Goal: Share content

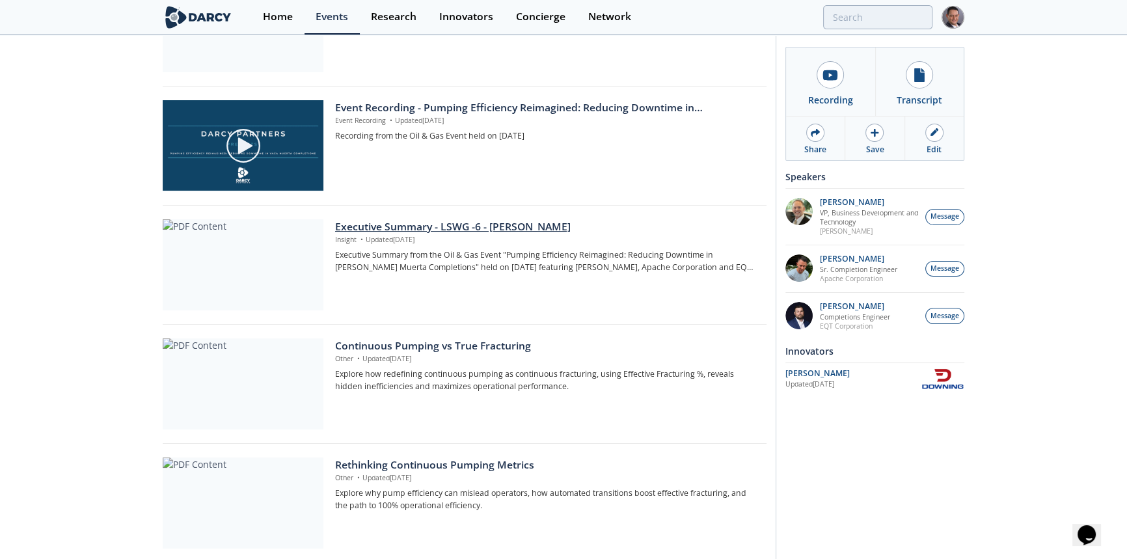
scroll to position [295, 0]
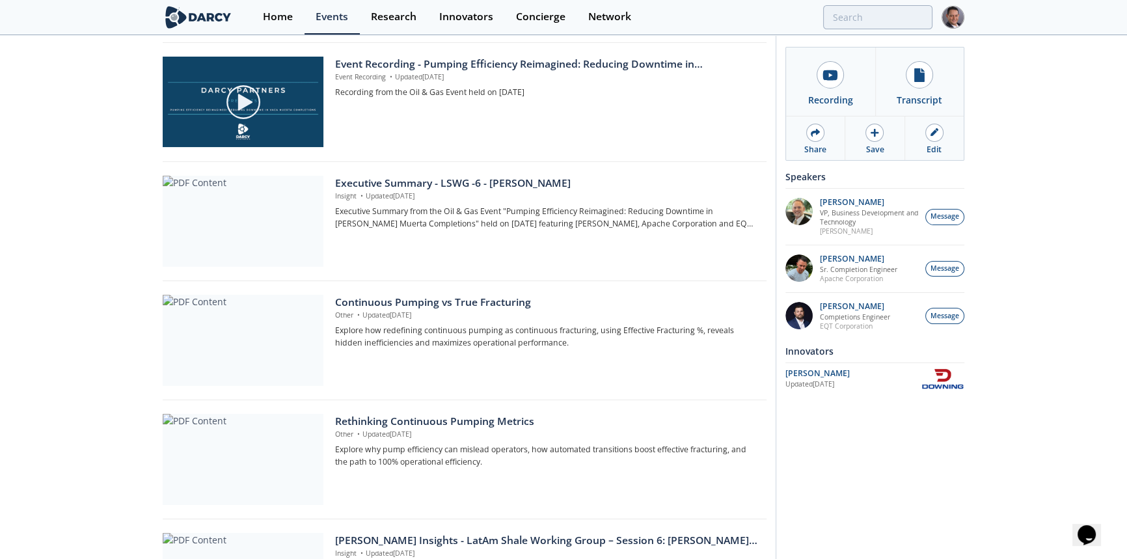
drag, startPoint x: 521, startPoint y: 185, endPoint x: 505, endPoint y: 185, distance: 15.6
click at [505, 185] on div "Executive Summary - LSWG -6 - [PERSON_NAME]" at bounding box center [546, 184] width 422 height 16
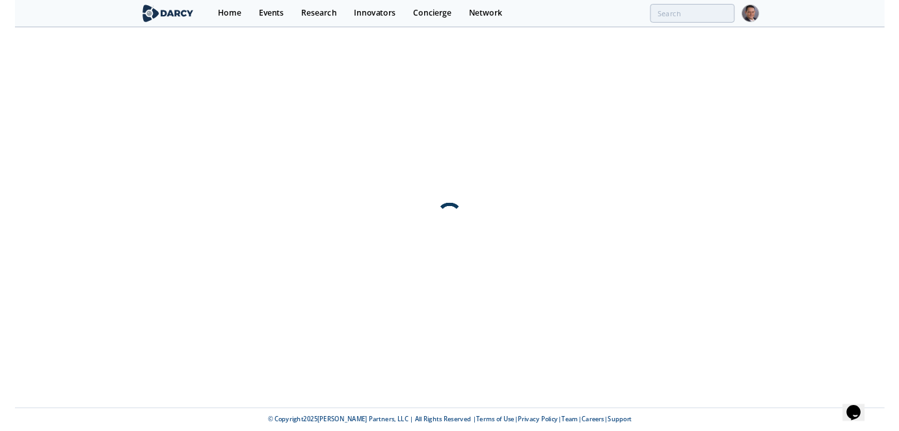
scroll to position [0, 0]
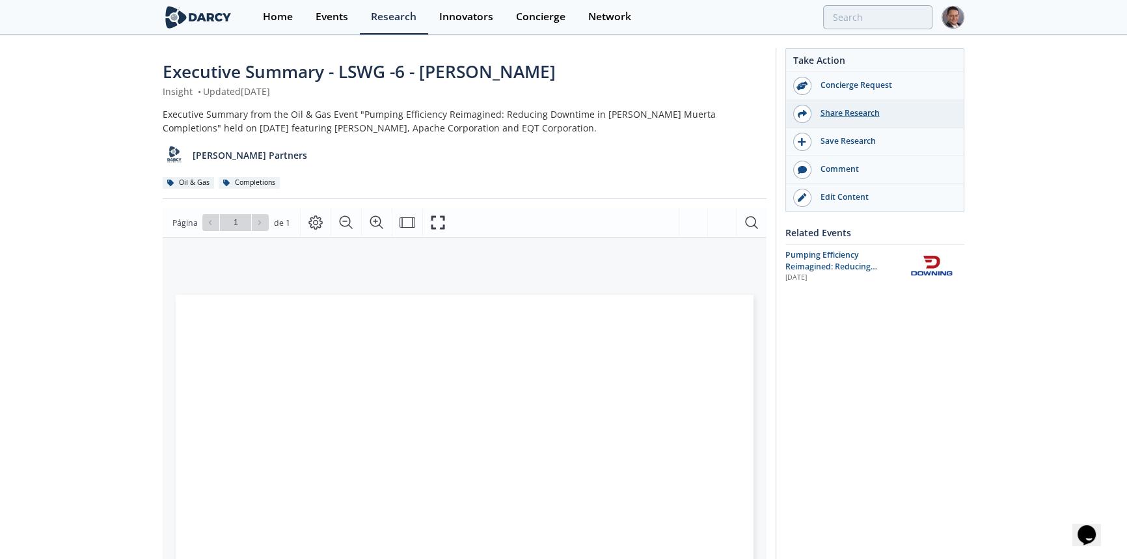
click at [850, 113] on div "Share Research" at bounding box center [884, 113] width 146 height 12
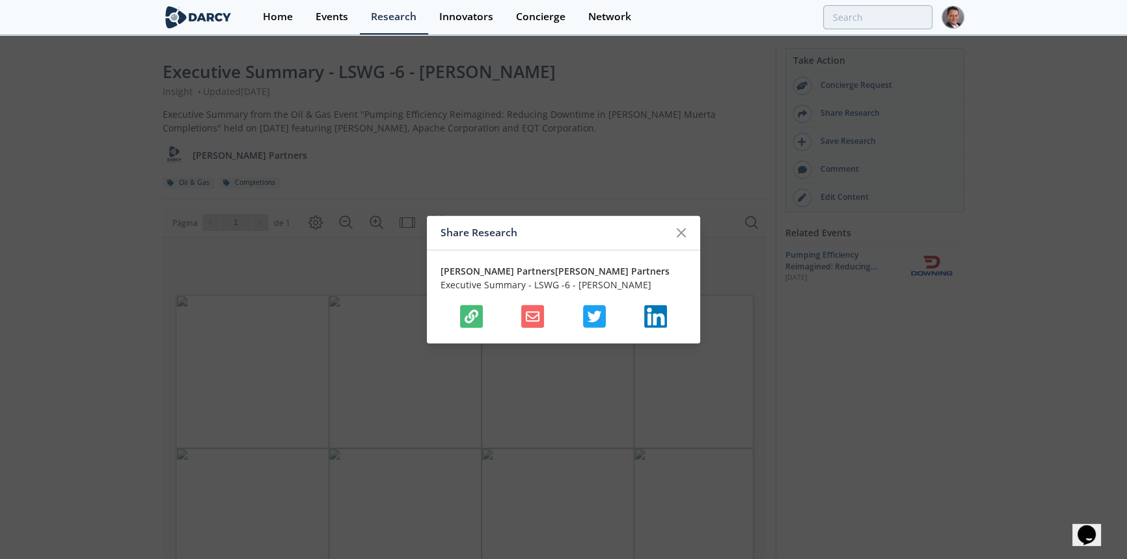
click at [472, 319] on icon "button" at bounding box center [472, 316] width 14 height 14
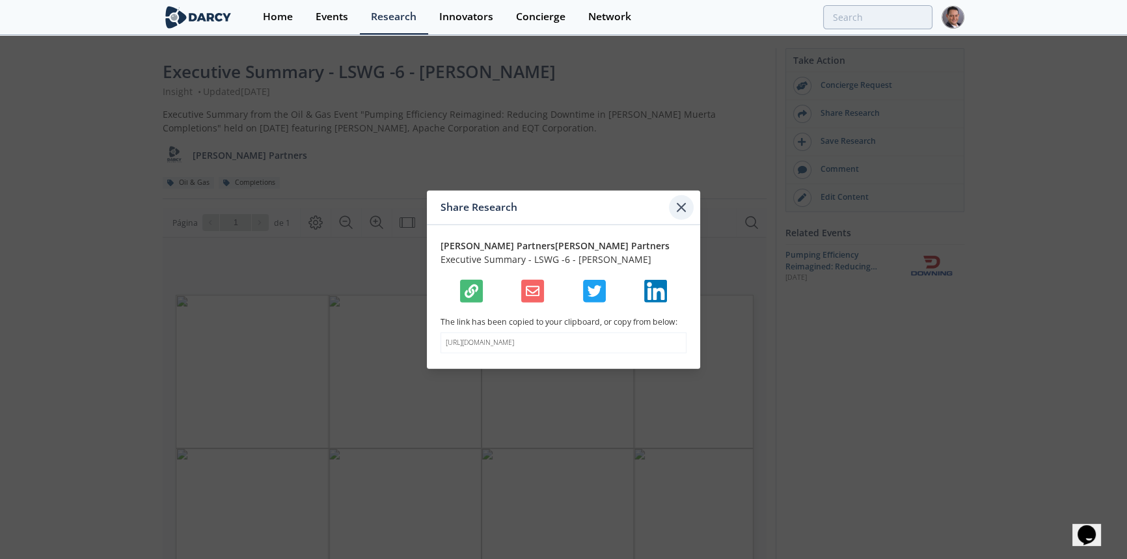
click at [682, 203] on icon at bounding box center [681, 207] width 8 height 8
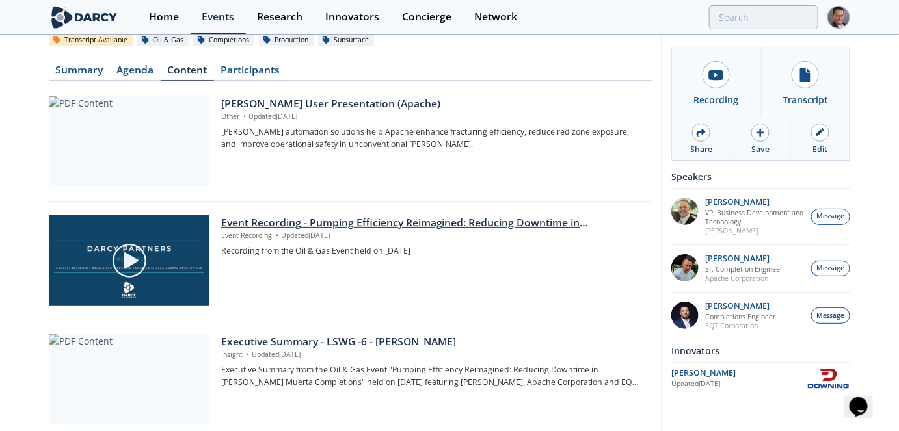
scroll to position [118, 0]
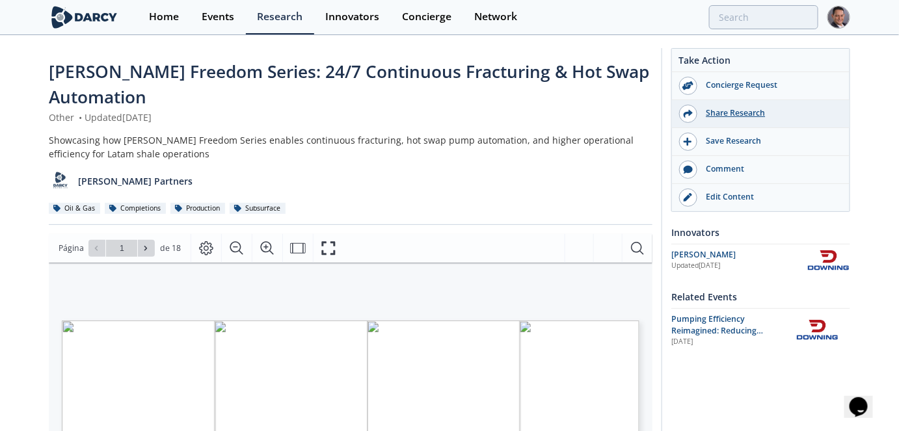
click at [727, 115] on div "Share Research" at bounding box center [771, 113] width 146 height 12
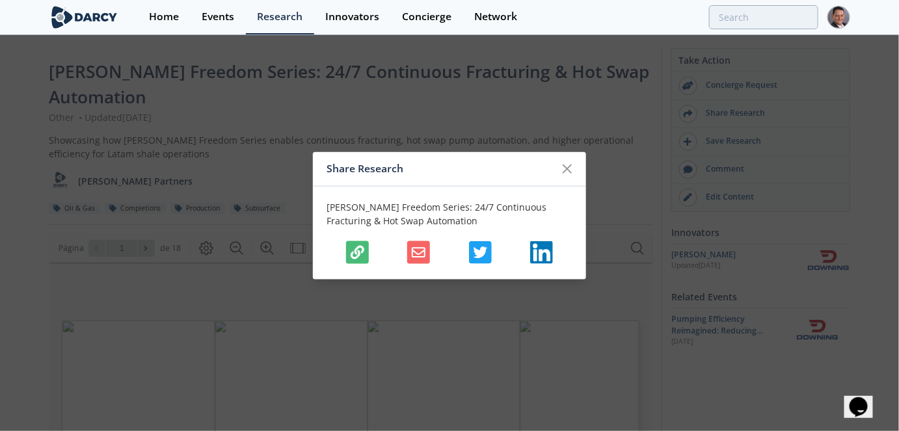
click at [352, 255] on icon "button" at bounding box center [358, 252] width 14 height 14
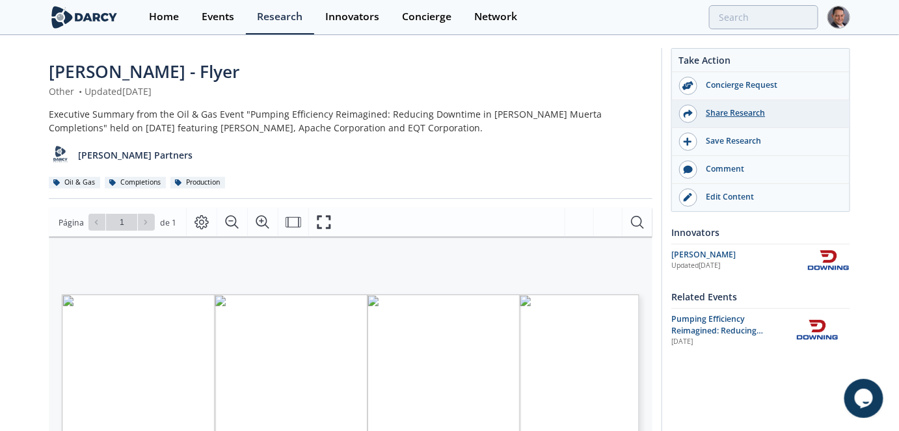
click at [734, 115] on div "Share Research" at bounding box center [771, 113] width 146 height 12
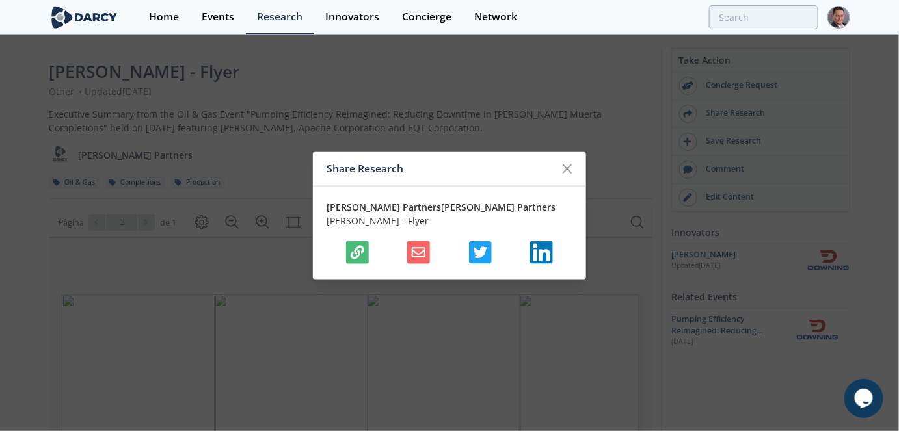
click at [349, 257] on button "button" at bounding box center [357, 252] width 23 height 23
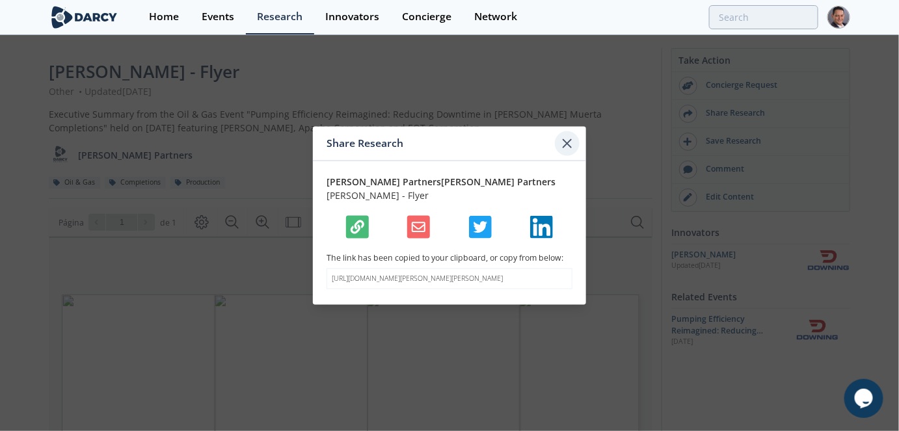
click at [562, 143] on icon at bounding box center [568, 143] width 16 height 16
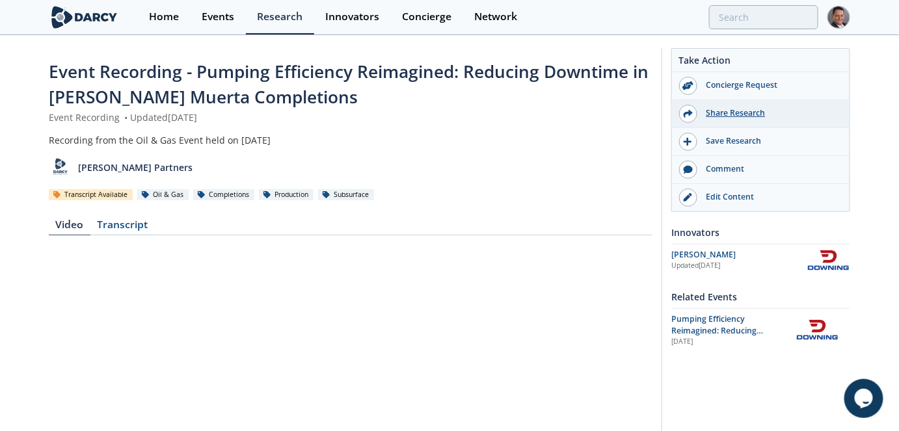
click at [744, 111] on div "Share Research" at bounding box center [771, 113] width 146 height 12
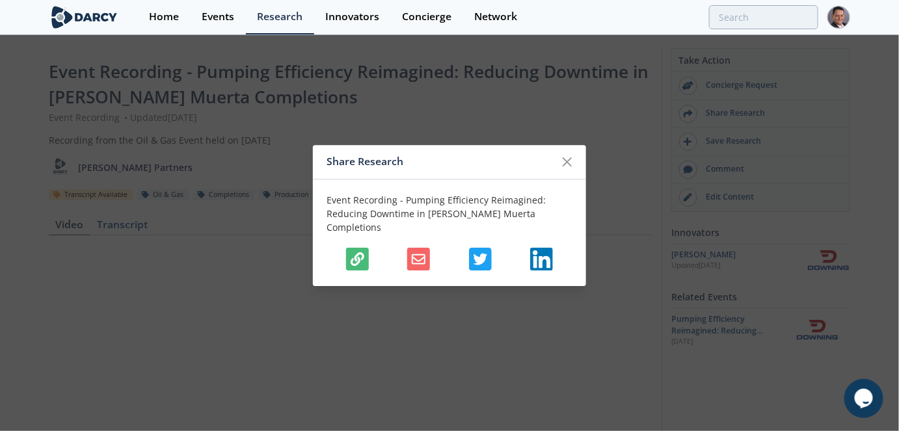
click at [359, 254] on icon "button" at bounding box center [358, 259] width 14 height 14
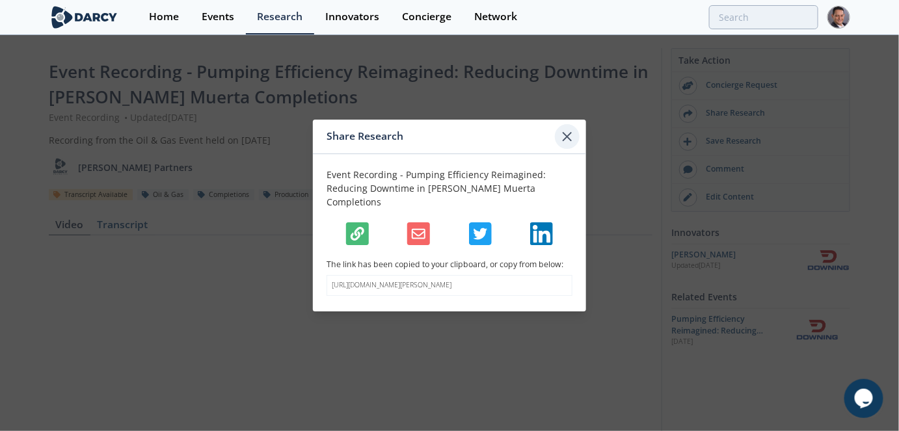
click at [571, 139] on icon at bounding box center [568, 137] width 16 height 16
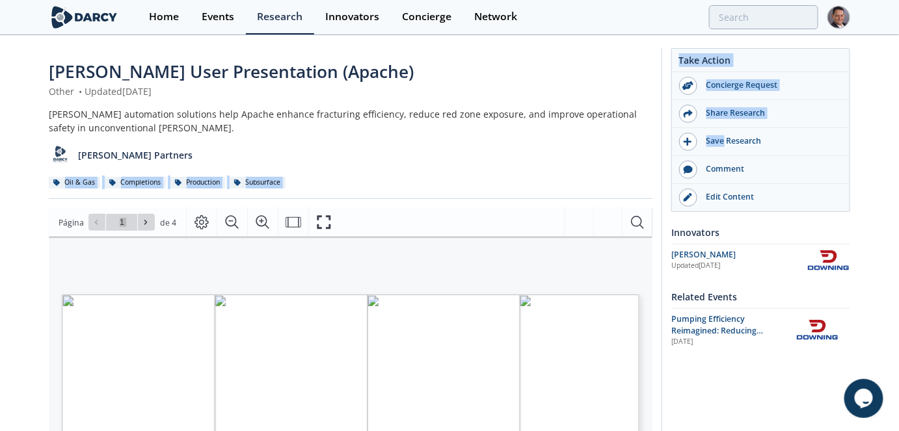
drag, startPoint x: 724, startPoint y: 142, endPoint x: 599, endPoint y: 140, distance: 125.0
click at [716, 113] on div "Share Research" at bounding box center [771, 113] width 146 height 12
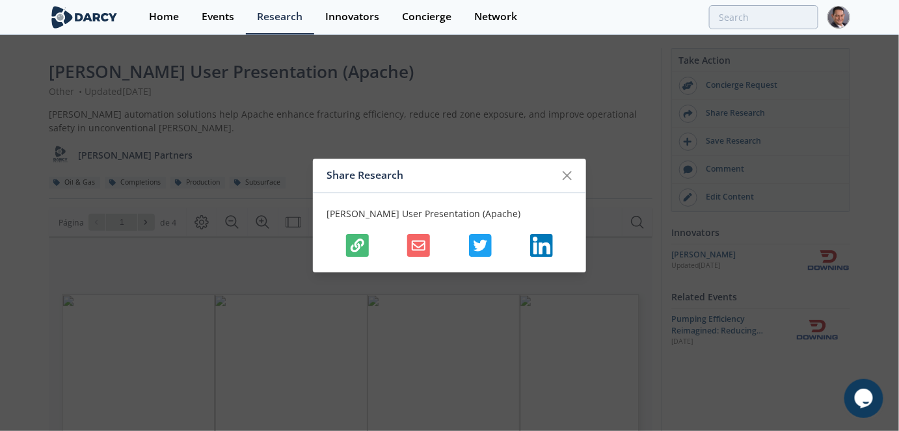
click at [359, 243] on icon "button" at bounding box center [358, 246] width 14 height 14
